Goal: Transaction & Acquisition: Purchase product/service

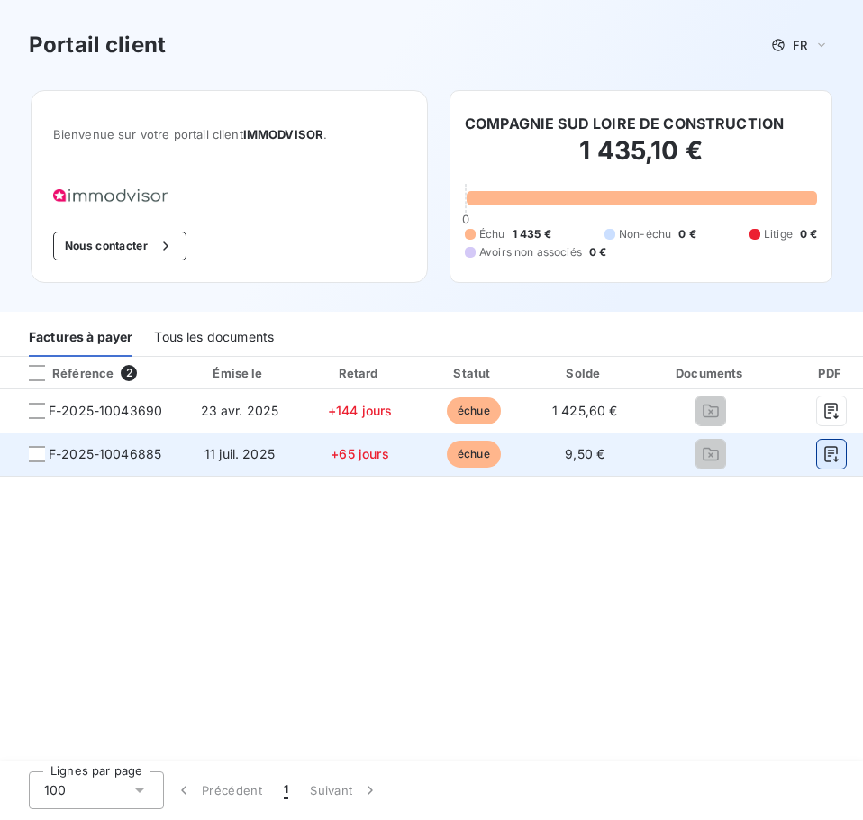
click at [825, 454] on icon "button" at bounding box center [831, 454] width 18 height 18
click at [38, 452] on div at bounding box center [37, 454] width 16 height 16
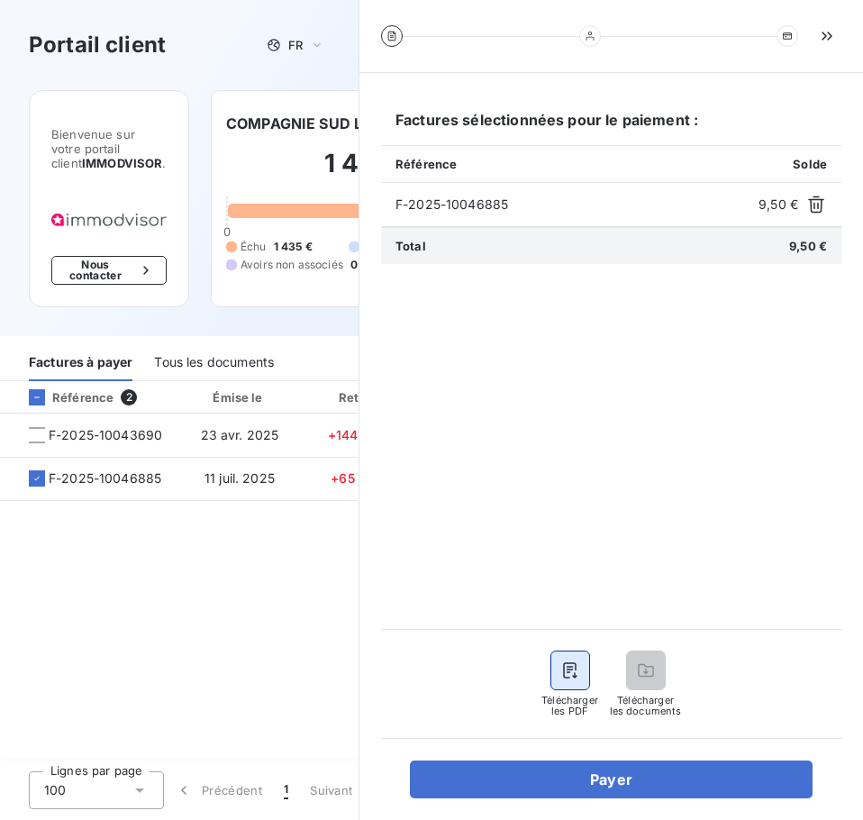
click at [562, 675] on icon "button" at bounding box center [570, 670] width 18 height 18
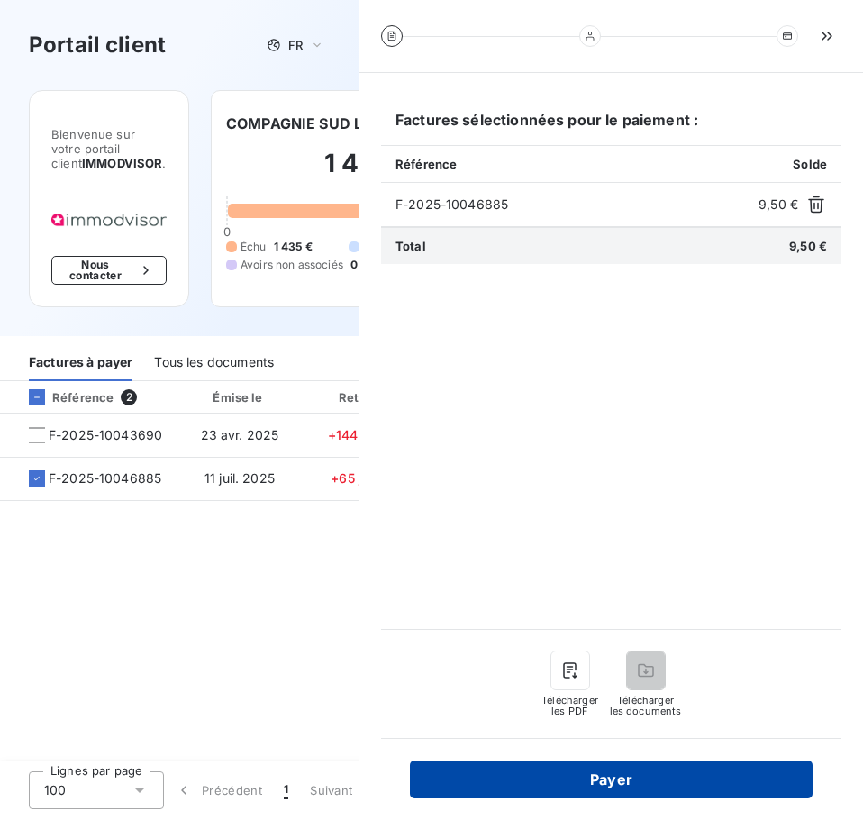
click at [627, 768] on button "Payer" at bounding box center [611, 779] width 403 height 38
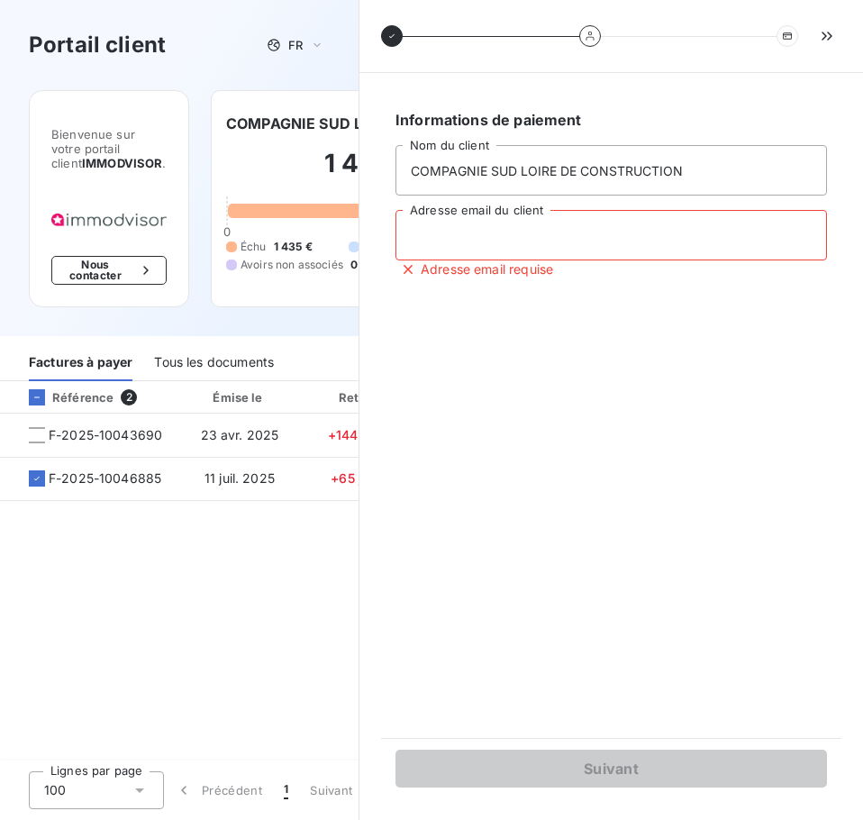
click at [476, 236] on input "Adresse email du client" at bounding box center [610, 235] width 431 height 50
type input "nantessud@maisonslemasson.com"
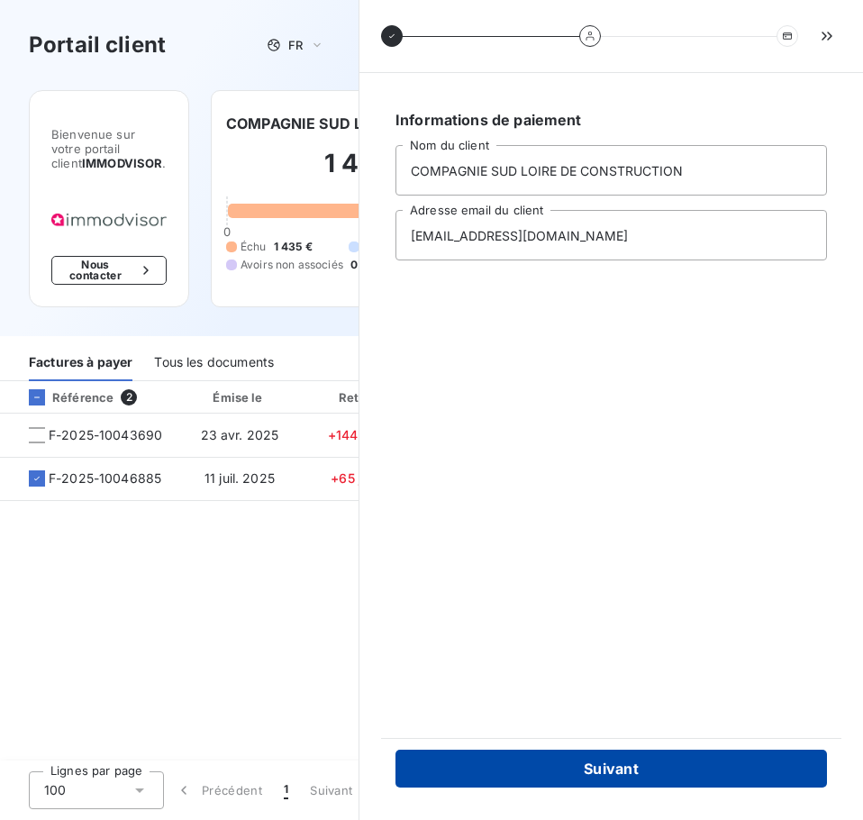
click at [621, 775] on button "Suivant" at bounding box center [610, 768] width 431 height 38
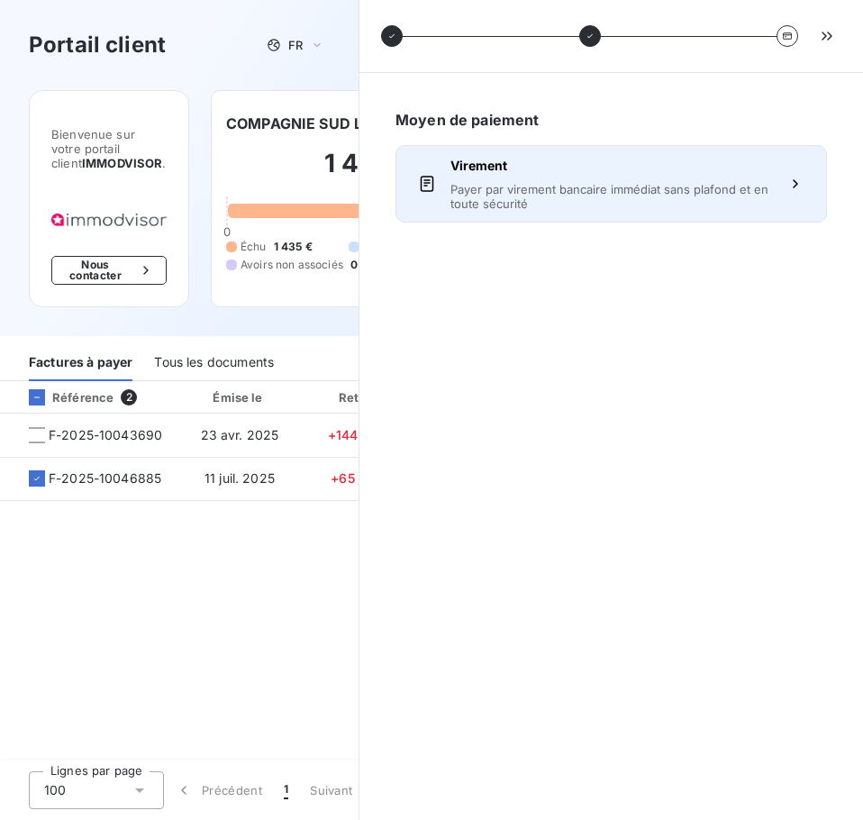
click at [631, 186] on span "Payer par virement bancaire immédiat sans plafond et en toute sécurité" at bounding box center [611, 196] width 322 height 29
